Goal: Answer question/provide support

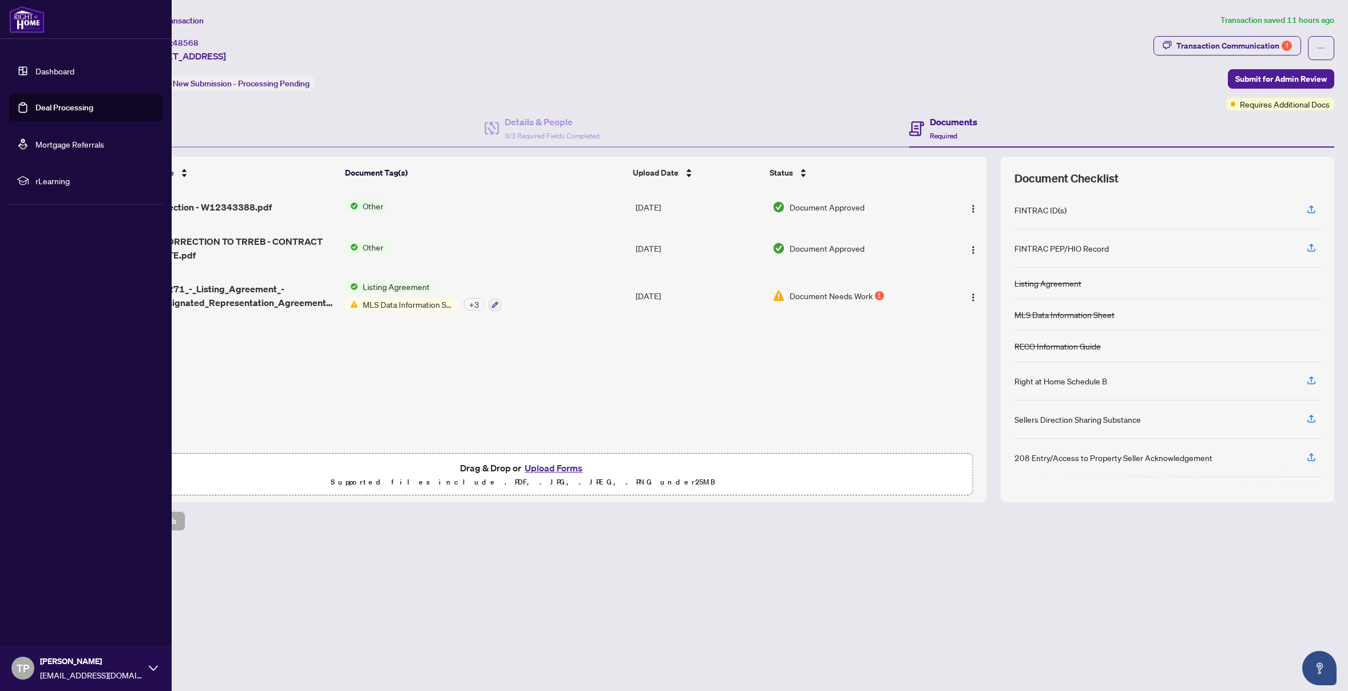
click at [42, 72] on link "Dashboard" at bounding box center [54, 71] width 39 height 10
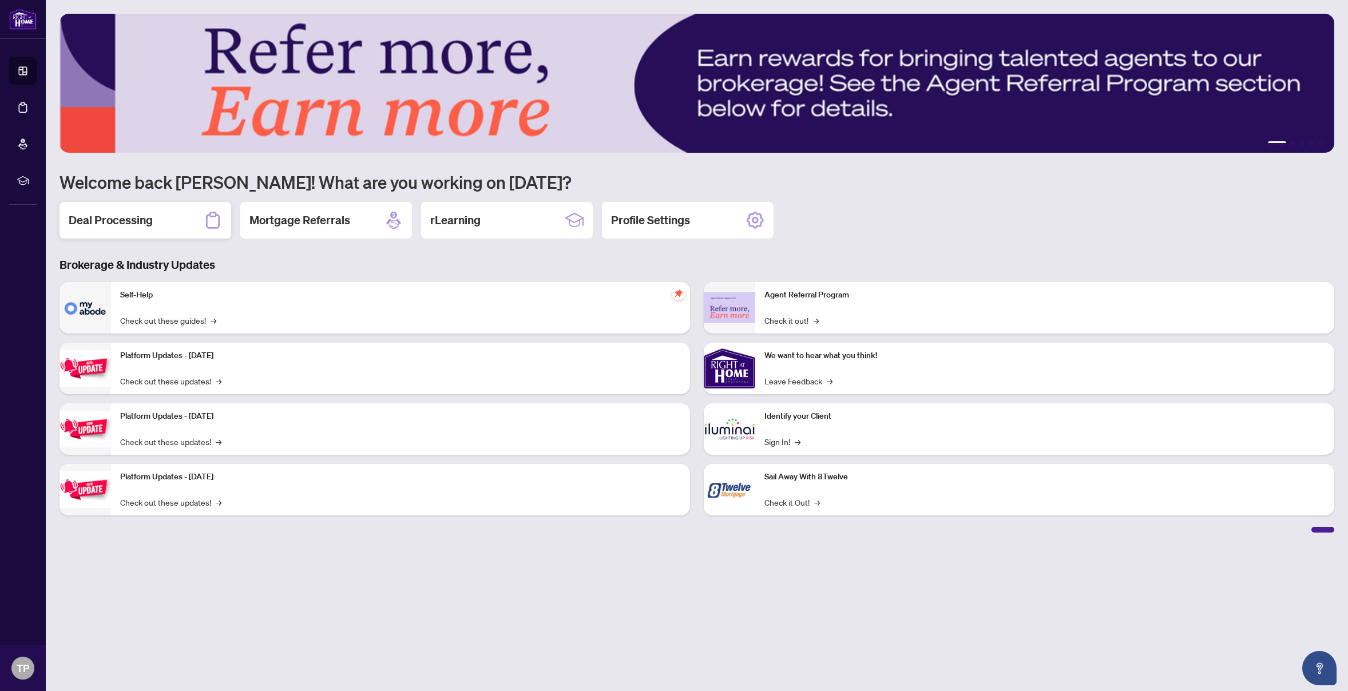
click at [118, 213] on h2 "Deal Processing" at bounding box center [111, 220] width 84 height 16
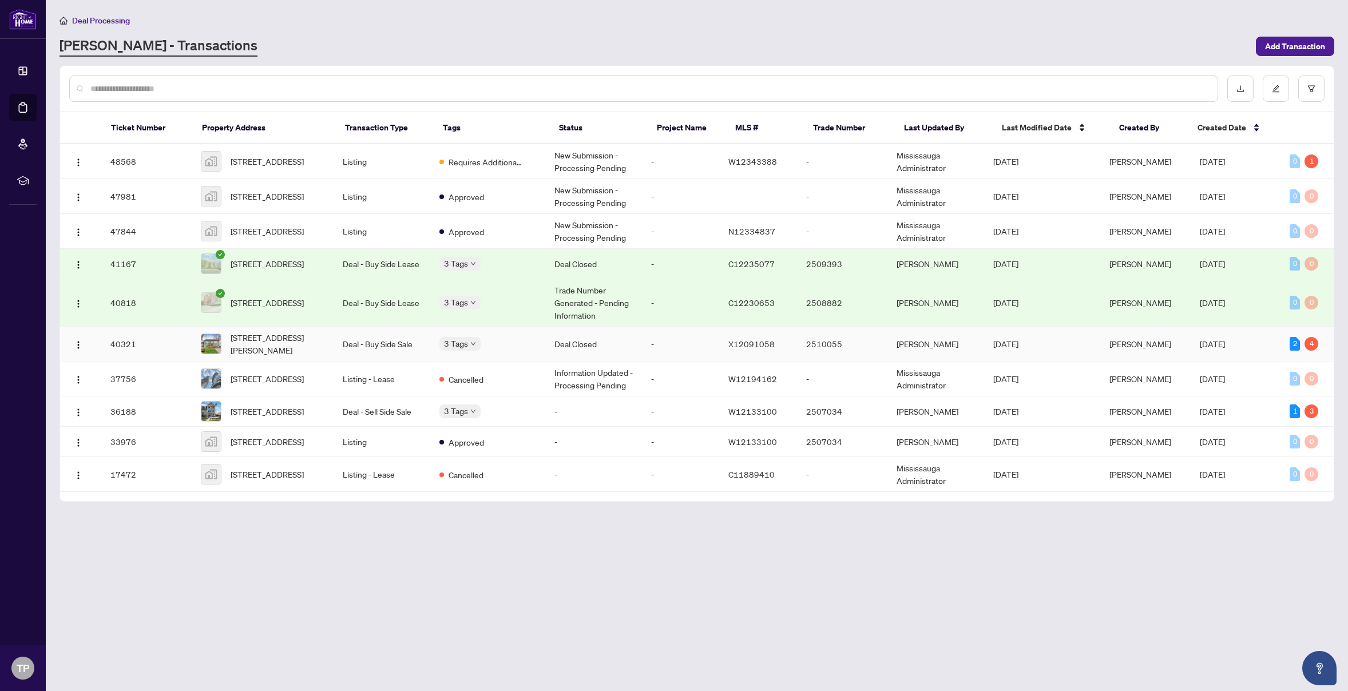
click at [1225, 349] on span "Jun/19/2025" at bounding box center [1212, 344] width 25 height 10
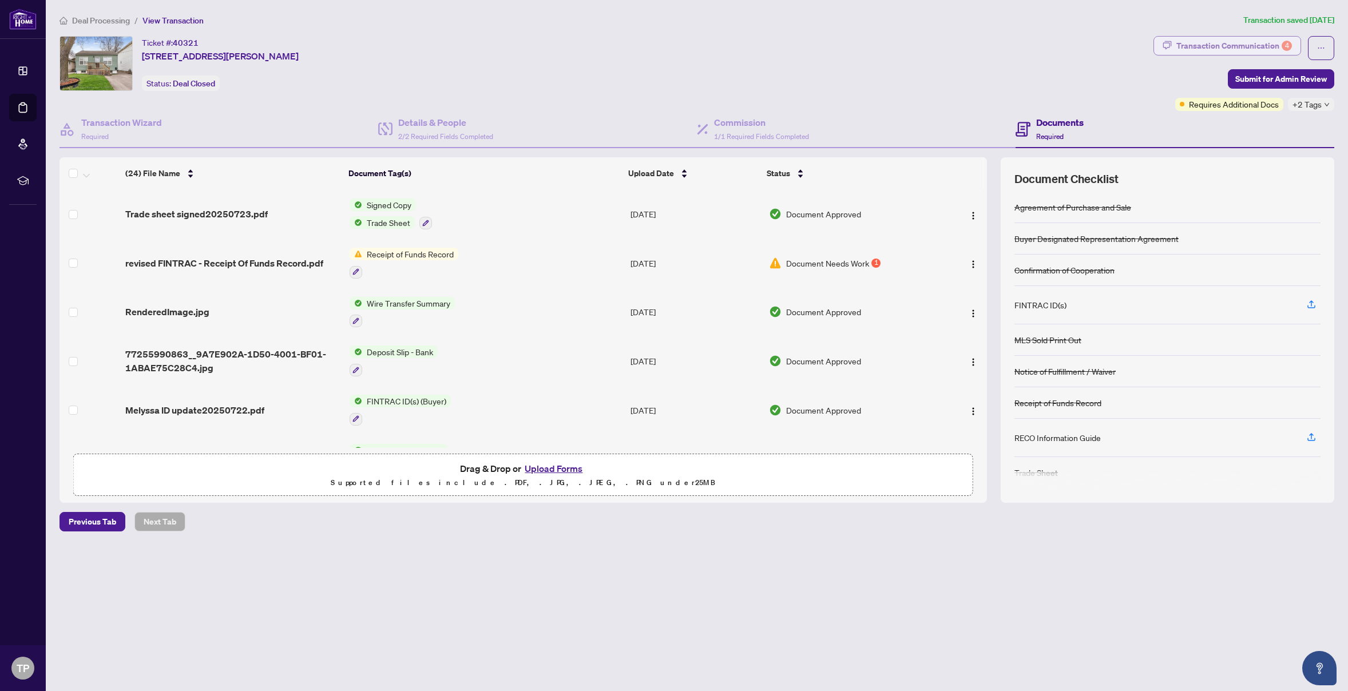
click at [1272, 48] on div "Transaction Communication 4" at bounding box center [1234, 46] width 116 height 18
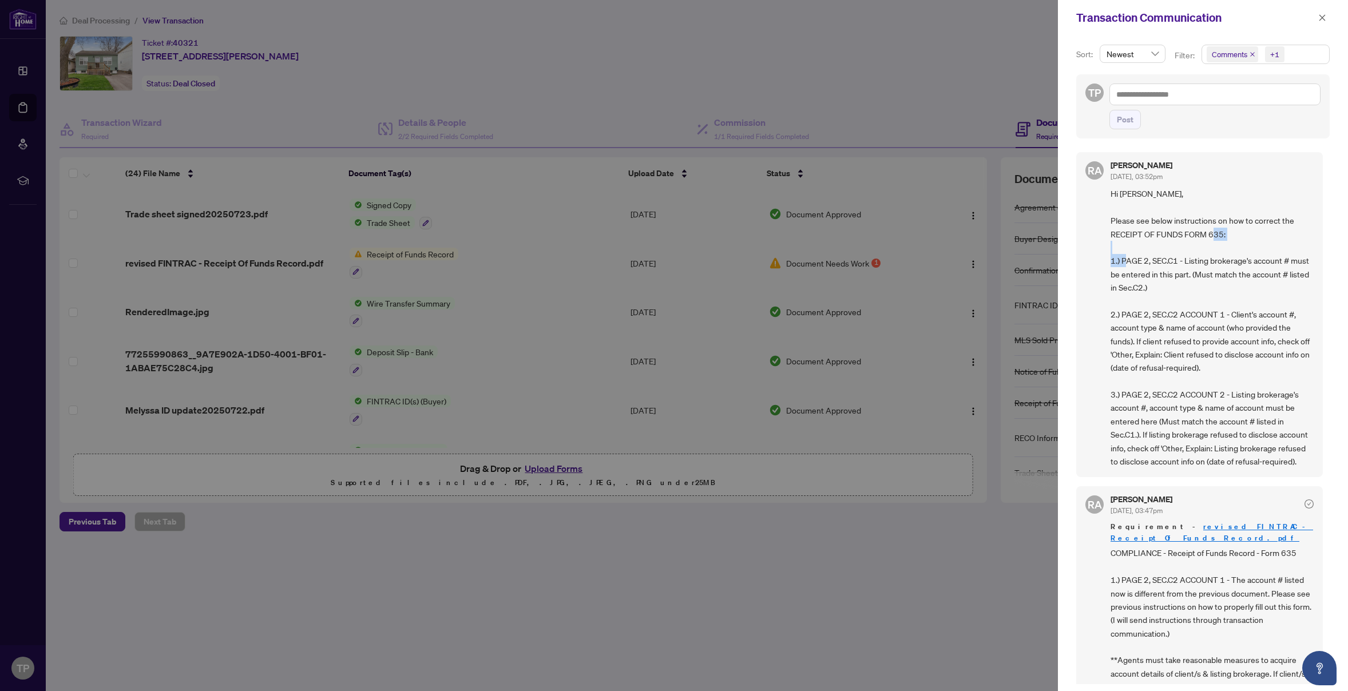
drag, startPoint x: 1128, startPoint y: 261, endPoint x: 1164, endPoint y: 262, distance: 36.0
click at [1164, 262] on span "Hi ted, Please see below instructions on how to correct the RECEIPT OF FUNDS FO…" at bounding box center [1211, 327] width 203 height 281
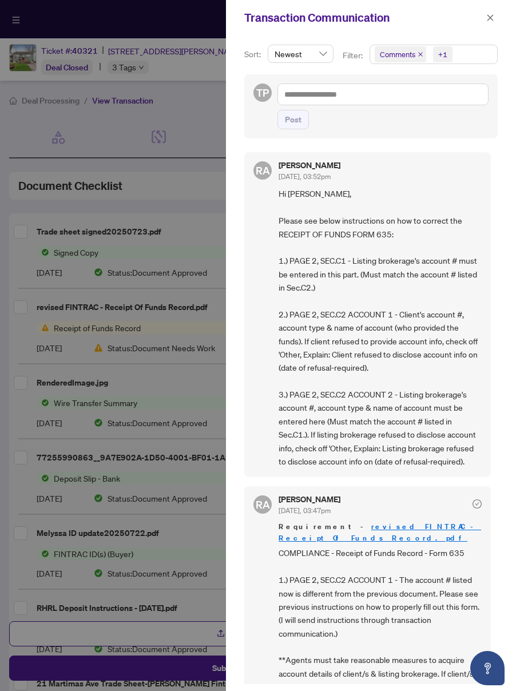
click at [345, 269] on span "Hi ted, Please see below instructions on how to correct the RECEIPT OF FUNDS FO…" at bounding box center [380, 327] width 203 height 281
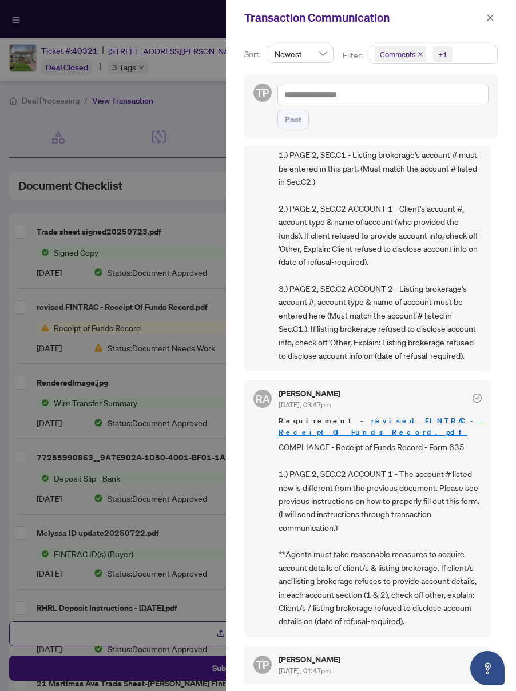
scroll to position [114, 0]
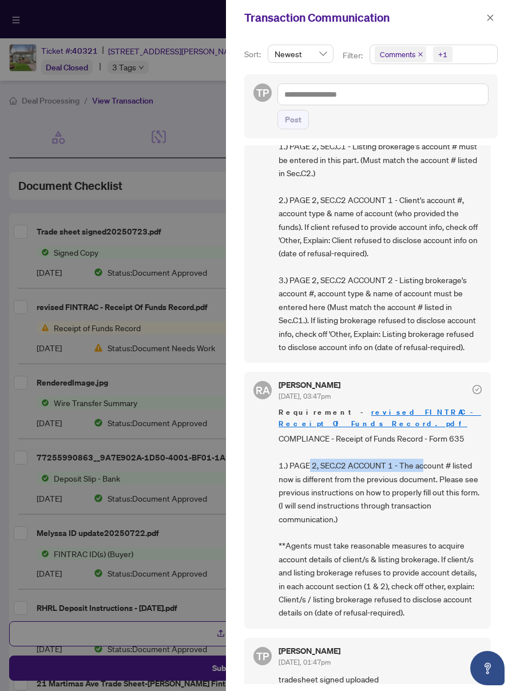
drag, startPoint x: 309, startPoint y: 468, endPoint x: 423, endPoint y: 471, distance: 114.5
click at [423, 471] on span "COMPLIANCE - Receipt of Funds Record - Form 635 1.) PAGE 2, SEC.C2 ACCOUNT 1 - …" at bounding box center [380, 525] width 203 height 187
drag, startPoint x: 305, startPoint y: 482, endPoint x: 368, endPoint y: 480, distance: 63.0
click at [368, 480] on span "COMPLIANCE - Receipt of Funds Record - Form 635 1.) PAGE 2, SEC.C2 ACCOUNT 1 - …" at bounding box center [380, 525] width 203 height 187
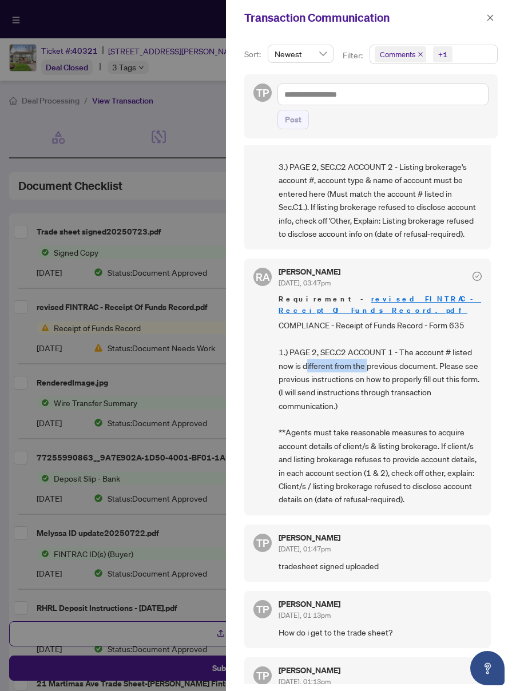
scroll to position [229, 0]
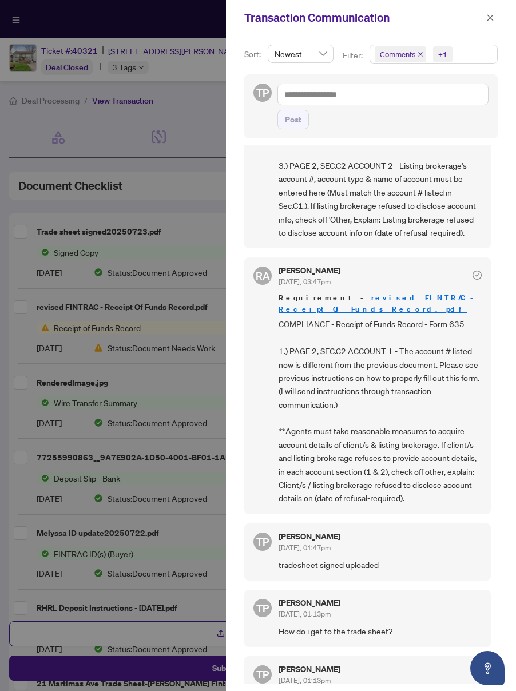
click at [398, 368] on span "COMPLIANCE - Receipt of Funds Record - Form 635 1.) PAGE 2, SEC.C2 ACCOUNT 1 - …" at bounding box center [380, 411] width 203 height 187
drag, startPoint x: 292, startPoint y: 381, endPoint x: 411, endPoint y: 413, distance: 123.8
click at [421, 382] on span "COMPLIANCE - Receipt of Funds Record - Form 635 1.) PAGE 2, SEC.C2 ACCOUNT 1 - …" at bounding box center [380, 411] width 203 height 187
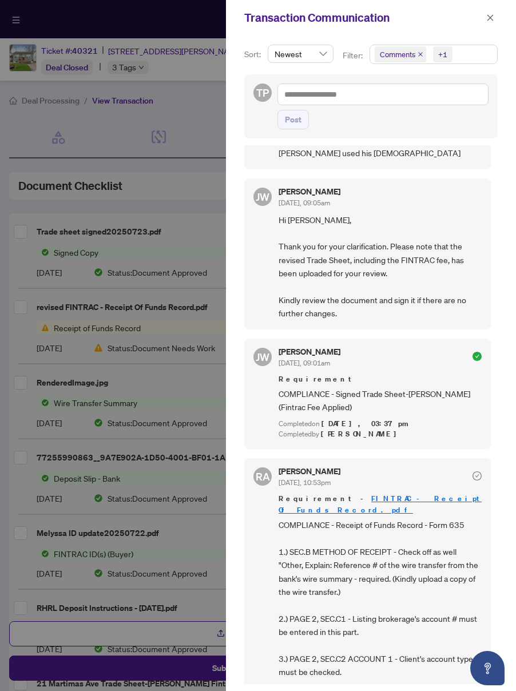
scroll to position [1373, 0]
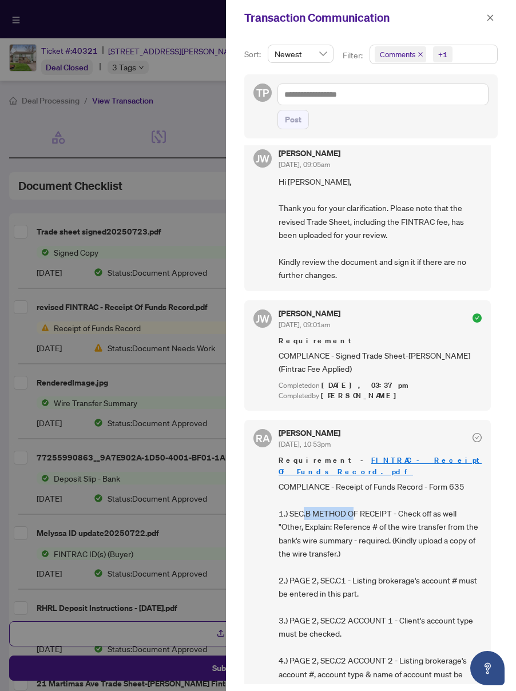
drag, startPoint x: 302, startPoint y: 502, endPoint x: 352, endPoint y: 504, distance: 51.0
click at [352, 504] on span "COMPLIANCE - Receipt of Funds Record - Form 635 1.) SEC.B METHOD OF RECEIPT - C…" at bounding box center [380, 607] width 203 height 254
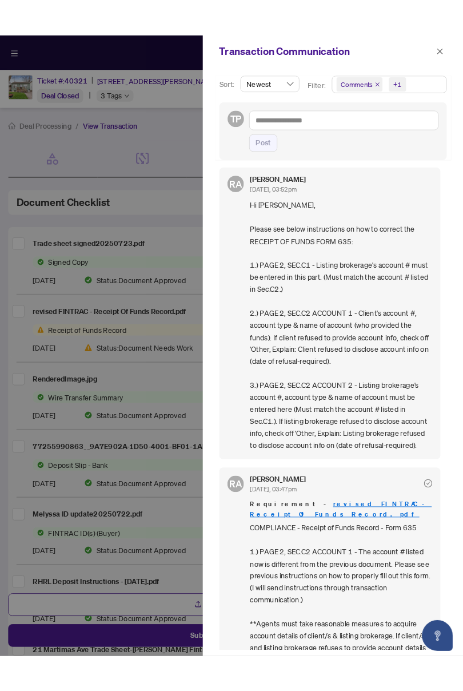
scroll to position [0, 0]
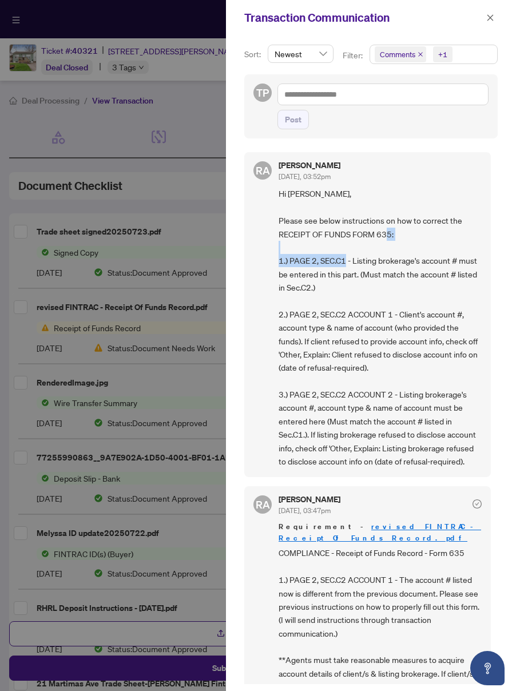
drag, startPoint x: 303, startPoint y: 256, endPoint x: 396, endPoint y: 263, distance: 94.1
click at [377, 263] on span "Hi ted, Please see below instructions on how to correct the RECEIPT OF FUNDS FO…" at bounding box center [380, 327] width 203 height 281
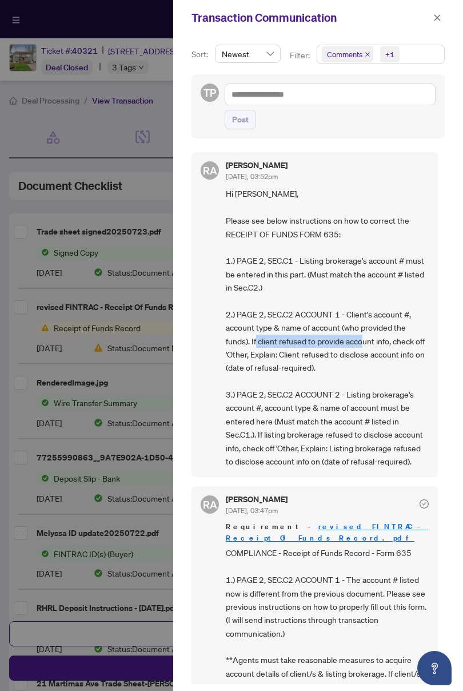
drag, startPoint x: 291, startPoint y: 340, endPoint x: 395, endPoint y: 343, distance: 103.6
click at [395, 343] on span "Hi ted, Please see below instructions on how to correct the RECEIPT OF FUNDS FO…" at bounding box center [327, 327] width 203 height 281
drag, startPoint x: 237, startPoint y: 356, endPoint x: 297, endPoint y: 356, distance: 60.1
click at [297, 356] on span "Hi ted, Please see below instructions on how to correct the RECEIPT OF FUNDS FO…" at bounding box center [327, 327] width 203 height 281
click at [314, 358] on span "Hi ted, Please see below instructions on how to correct the RECEIPT OF FUNDS FO…" at bounding box center [327, 327] width 203 height 281
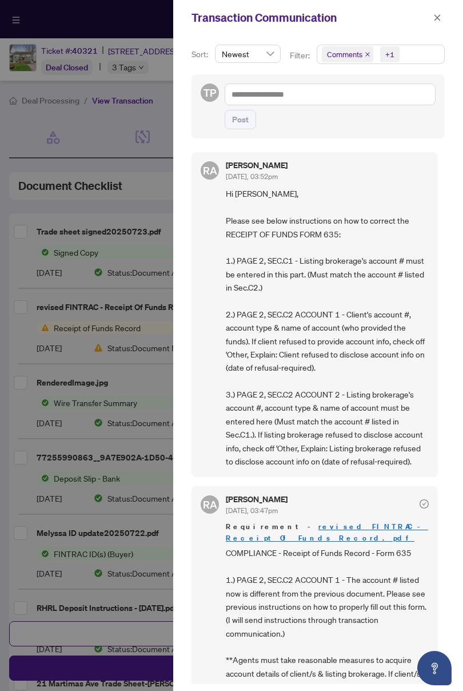
click at [323, 340] on span "Hi ted, Please see below instructions on how to correct the RECEIPT OF FUNDS FO…" at bounding box center [327, 327] width 203 height 281
drag, startPoint x: 246, startPoint y: 312, endPoint x: 343, endPoint y: 312, distance: 96.7
click at [343, 312] on span "Hi ted, Please see below instructions on how to correct the RECEIPT OF FUNDS FO…" at bounding box center [327, 327] width 203 height 281
click at [361, 311] on span "Hi ted, Please see below instructions on how to correct the RECEIPT OF FUNDS FO…" at bounding box center [327, 327] width 203 height 281
drag, startPoint x: 292, startPoint y: 355, endPoint x: 363, endPoint y: 363, distance: 71.4
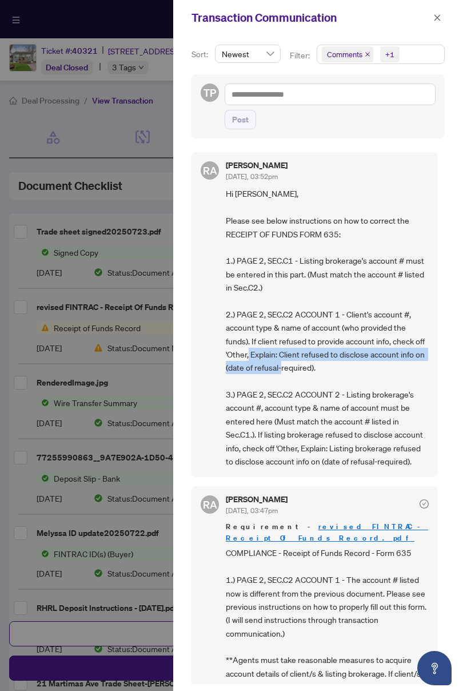
click at [363, 363] on span "Hi ted, Please see below instructions on how to correct the RECEIPT OF FUNDS FO…" at bounding box center [327, 327] width 203 height 281
copy span "Client refused to disclose account info on (date of refusal-required)."
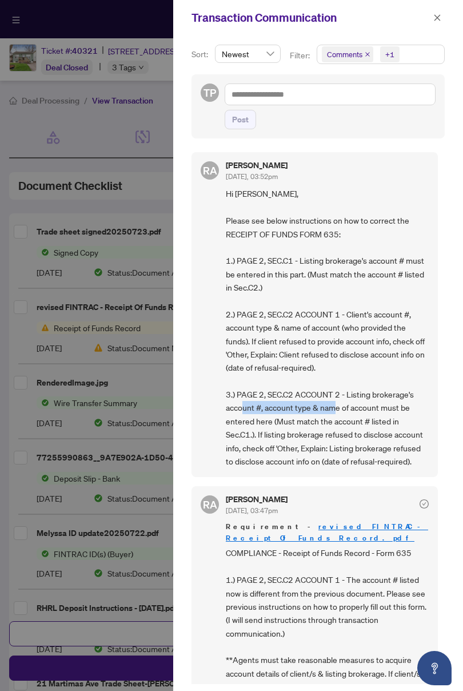
drag, startPoint x: 276, startPoint y: 406, endPoint x: 372, endPoint y: 406, distance: 95.5
click at [372, 406] on span "Hi ted, Please see below instructions on how to correct the RECEIPT OF FUNDS FO…" at bounding box center [327, 327] width 203 height 281
drag, startPoint x: 257, startPoint y: 422, endPoint x: 272, endPoint y: 422, distance: 15.5
click at [272, 422] on span "Hi ted, Please see below instructions on how to correct the RECEIPT OF FUNDS FO…" at bounding box center [327, 327] width 203 height 281
drag, startPoint x: 250, startPoint y: 394, endPoint x: 311, endPoint y: 390, distance: 61.3
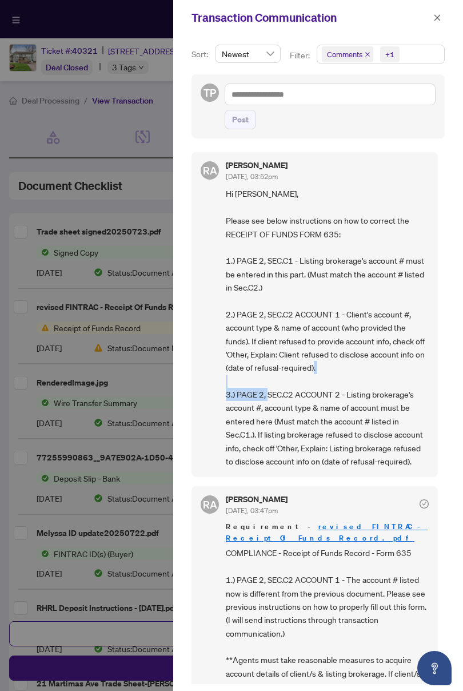
click at [311, 390] on span "Hi ted, Please see below instructions on how to correct the RECEIPT OF FUNDS FO…" at bounding box center [327, 327] width 203 height 281
drag, startPoint x: 351, startPoint y: 394, endPoint x: 307, endPoint y: 408, distance: 46.9
click at [416, 396] on span "Hi ted, Please see below instructions on how to correct the RECEIPT OF FUNDS FO…" at bounding box center [327, 327] width 203 height 281
drag, startPoint x: 323, startPoint y: 408, endPoint x: 364, endPoint y: 414, distance: 41.0
click at [404, 407] on span "Hi ted, Please see below instructions on how to correct the RECEIPT OF FUNDS FO…" at bounding box center [327, 327] width 203 height 281
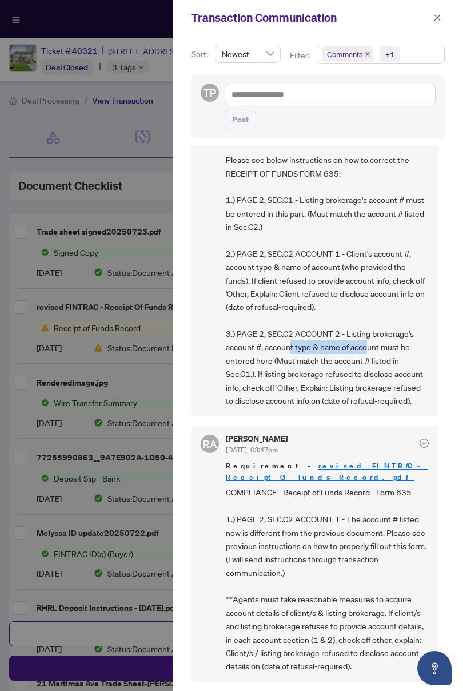
scroll to position [57, 0]
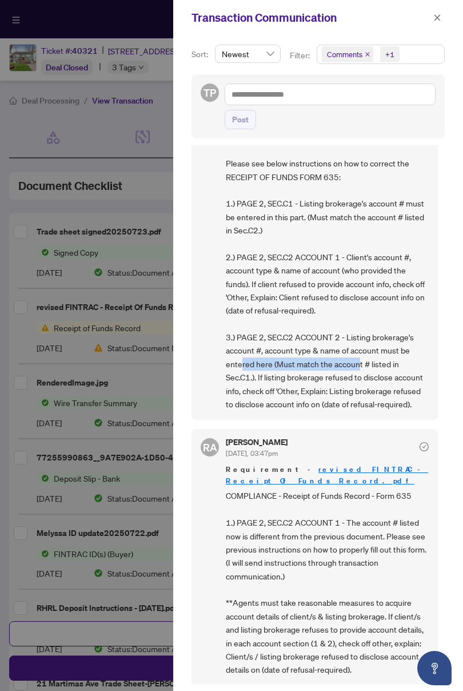
drag, startPoint x: 276, startPoint y: 363, endPoint x: 378, endPoint y: 368, distance: 101.9
click at [378, 368] on span "Hi ted, Please see below instructions on how to correct the RECEIPT OF FUNDS FO…" at bounding box center [327, 270] width 203 height 281
drag, startPoint x: 278, startPoint y: 395, endPoint x: 330, endPoint y: 392, distance: 52.1
click at [330, 392] on span "Hi ted, Please see below instructions on how to correct the RECEIPT OF FUNDS FO…" at bounding box center [327, 270] width 203 height 281
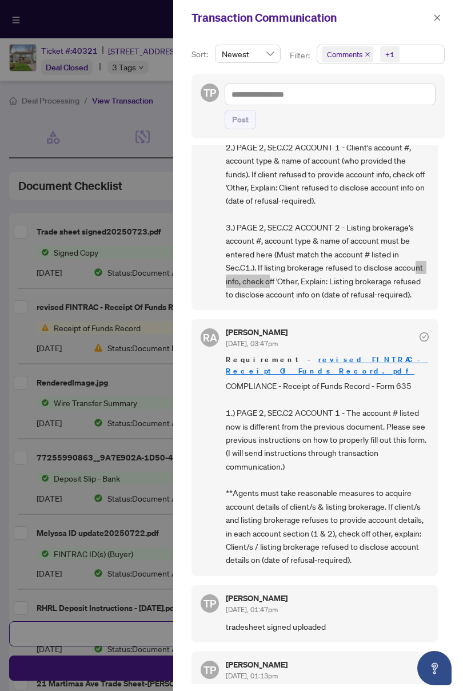
scroll to position [172, 0]
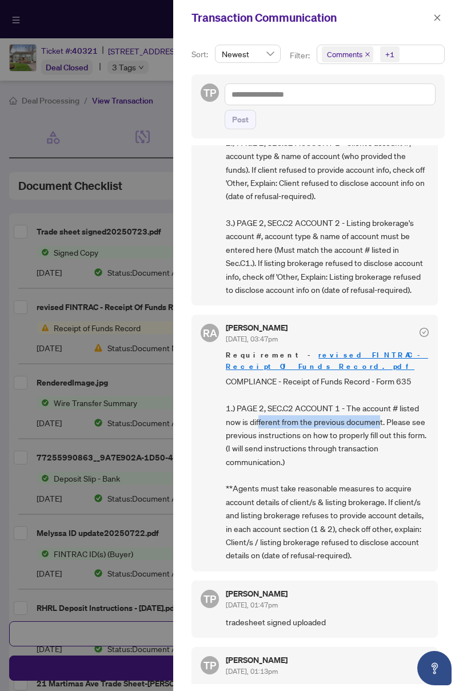
drag, startPoint x: 277, startPoint y: 429, endPoint x: 379, endPoint y: 429, distance: 101.8
click at [379, 429] on span "COMPLIANCE - Receipt of Funds Record - Form 635 1.) PAGE 2, SEC.C2 ACCOUNT 1 - …" at bounding box center [327, 468] width 203 height 187
drag, startPoint x: 277, startPoint y: 437, endPoint x: 400, endPoint y: 443, distance: 123.1
click at [400, 443] on span "COMPLIANCE - Receipt of Funds Record - Form 635 1.) PAGE 2, SEC.C2 ACCOUNT 1 - …" at bounding box center [327, 468] width 203 height 187
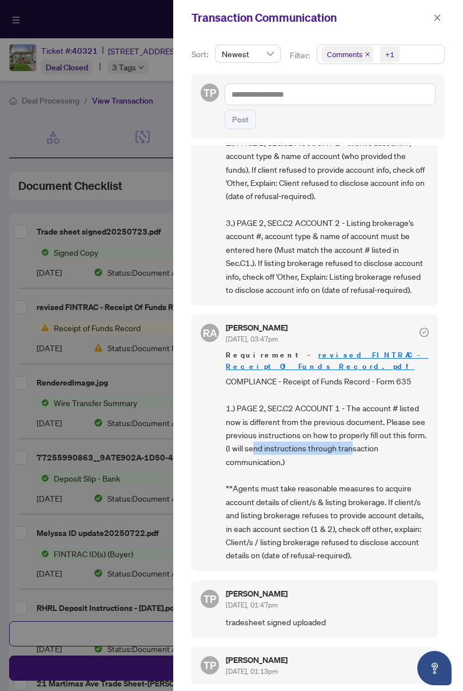
drag, startPoint x: 283, startPoint y: 452, endPoint x: 371, endPoint y: 455, distance: 88.7
click at [371, 455] on span "COMPLIANCE - Receipt of Funds Record - Form 635 1.) PAGE 2, SEC.C2 ACCOUNT 1 - …" at bounding box center [327, 468] width 203 height 187
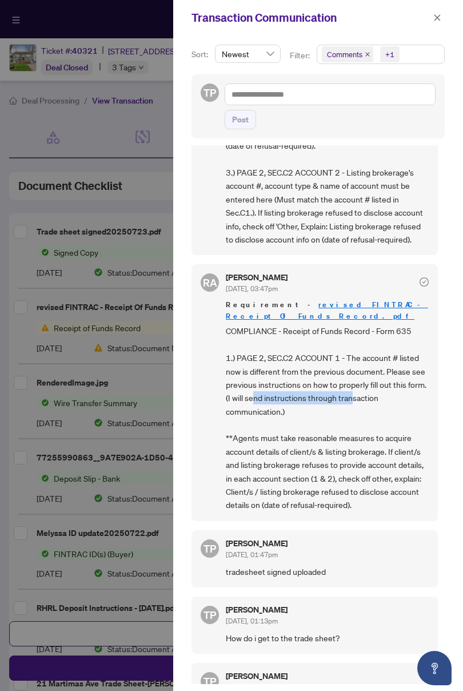
scroll to position [229, 0]
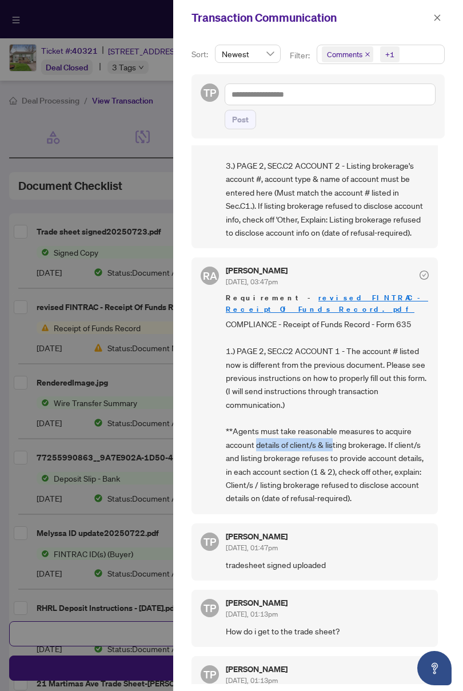
drag, startPoint x: 259, startPoint y: 441, endPoint x: 334, endPoint y: 446, distance: 75.1
click at [334, 446] on span "COMPLIANCE - Receipt of Funds Record - Form 635 1.) PAGE 2, SEC.C2 ACCOUNT 1 - …" at bounding box center [327, 411] width 203 height 187
drag, startPoint x: 237, startPoint y: 445, endPoint x: 406, endPoint y: 450, distance: 168.9
click at [415, 450] on span "COMPLIANCE - Receipt of Funds Record - Form 635 1.) PAGE 2, SEC.C2 ACCOUNT 1 - …" at bounding box center [327, 411] width 203 height 187
drag, startPoint x: 320, startPoint y: 467, endPoint x: 377, endPoint y: 472, distance: 57.4
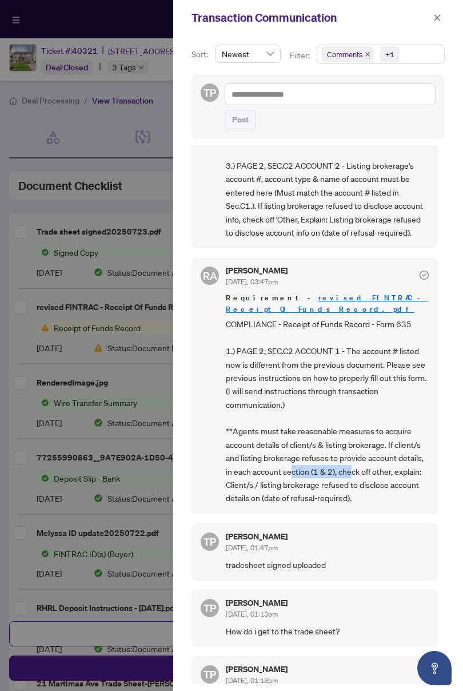
click at [377, 472] on span "COMPLIANCE - Receipt of Funds Record - Form 635 1.) PAGE 2, SEC.C2 ACCOUNT 1 - …" at bounding box center [327, 411] width 203 height 187
drag, startPoint x: 257, startPoint y: 474, endPoint x: 410, endPoint y: 476, distance: 152.2
click at [410, 476] on span "COMPLIANCE - Receipt of Funds Record - Form 635 1.) PAGE 2, SEC.C2 ACCOUNT 1 - …" at bounding box center [327, 411] width 203 height 187
drag, startPoint x: 262, startPoint y: 485, endPoint x: 404, endPoint y: 487, distance: 142.5
click at [404, 487] on span "COMPLIANCE - Receipt of Funds Record - Form 635 1.) PAGE 2, SEC.C2 ACCOUNT 1 - …" at bounding box center [327, 411] width 203 height 187
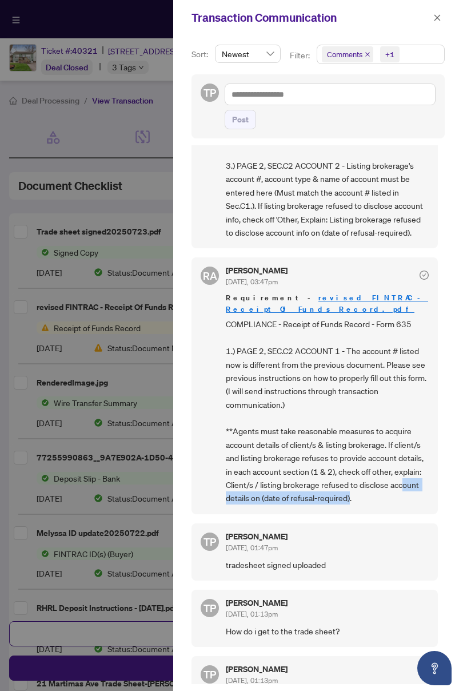
drag, startPoint x: 239, startPoint y: 501, endPoint x: 382, endPoint y: 502, distance: 142.5
click at [382, 502] on span "COMPLIANCE - Receipt of Funds Record - Form 635 1.) PAGE 2, SEC.C2 ACCOUNT 1 - …" at bounding box center [327, 411] width 203 height 187
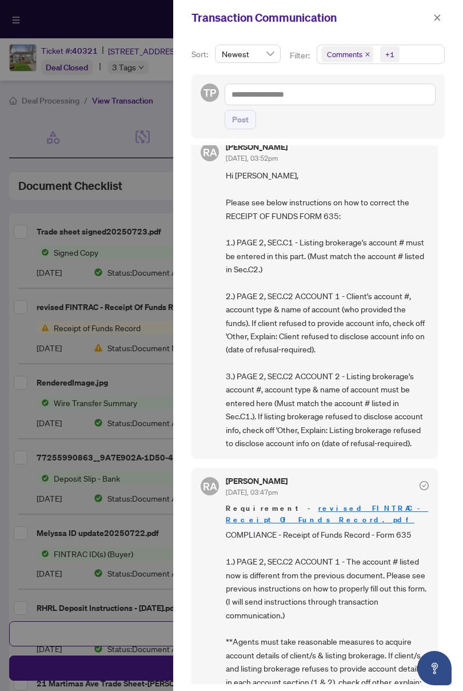
scroll to position [0, 0]
